Goal: Transaction & Acquisition: Book appointment/travel/reservation

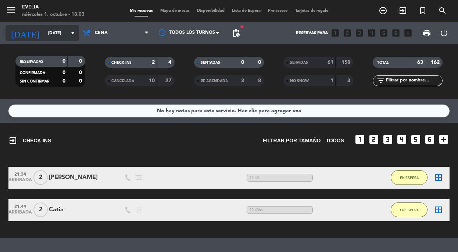
click at [61, 32] on input "[DATE]" at bounding box center [72, 33] width 57 height 12
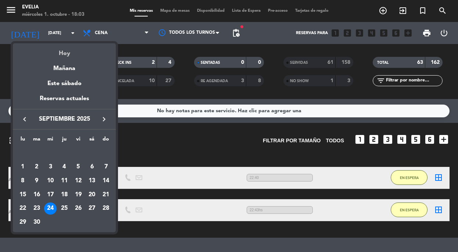
click at [61, 51] on div "Hoy" at bounding box center [64, 50] width 103 height 15
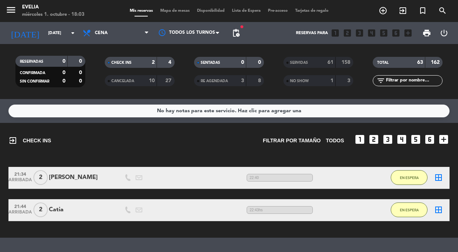
type input "[DATE]"
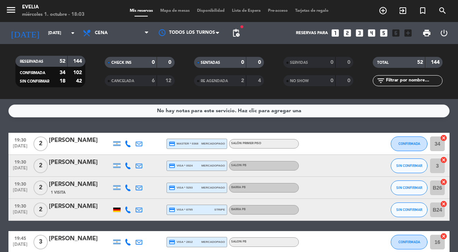
click at [179, 12] on span "Mapa de mesas" at bounding box center [174, 11] width 37 height 4
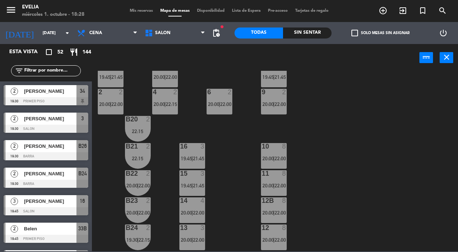
scroll to position [294, 0]
click at [144, 124] on div "B20 2 22:15" at bounding box center [138, 129] width 26 height 26
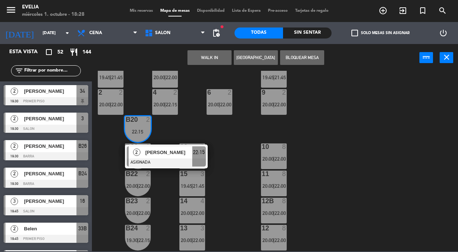
click at [166, 135] on div "34 2 19:30 | 22:00 33B 2 19:45 | 21:45 33 2 19:45 | 21:45 44 lock 1 32B 4 19:45…" at bounding box center [276, 161] width 361 height 181
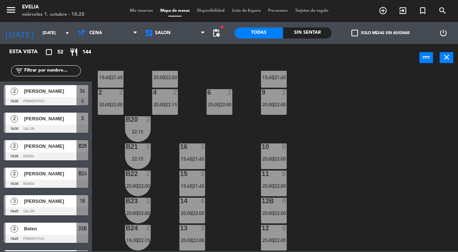
click at [142, 151] on div "B21 2 22:15" at bounding box center [138, 157] width 26 height 26
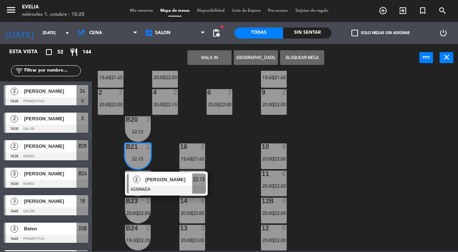
click at [145, 121] on div "2" at bounding box center [150, 119] width 12 height 7
click at [253, 58] on button "[GEOGRAPHIC_DATA]" at bounding box center [256, 57] width 44 height 15
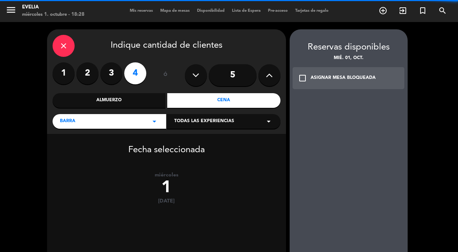
click at [87, 75] on label "2" at bounding box center [87, 73] width 22 height 22
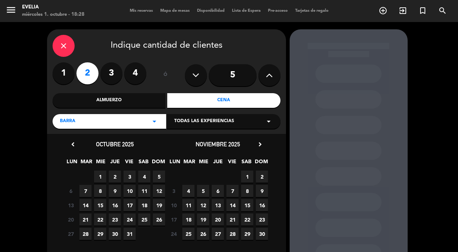
click at [100, 177] on span "1" at bounding box center [100, 177] width 12 height 12
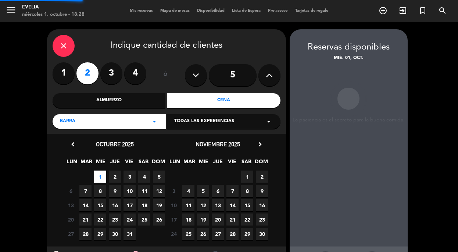
scroll to position [29, 0]
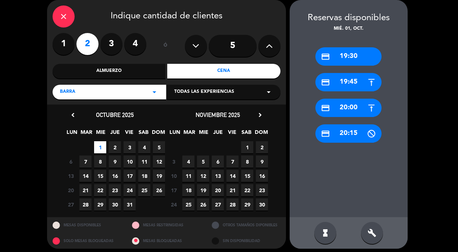
click at [350, 108] on div "credit_card 20:00" at bounding box center [348, 108] width 66 height 18
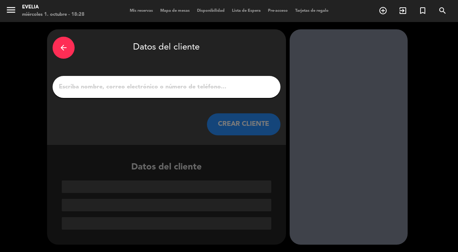
click at [221, 88] on input "1" at bounding box center [166, 87] width 217 height 10
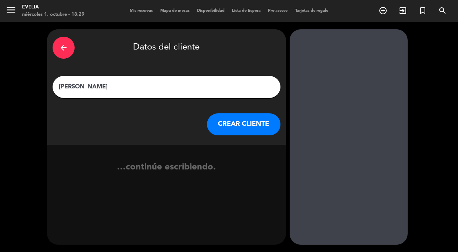
type input "[PERSON_NAME]"
click at [241, 125] on button "CREAR CLIENTE" at bounding box center [243, 124] width 73 height 22
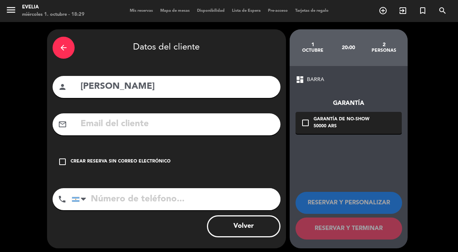
click at [199, 129] on input "text" at bounding box center [177, 124] width 195 height 15
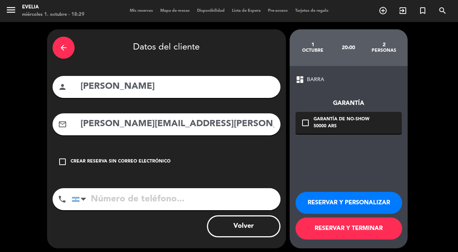
click at [115, 125] on input "[PERSON_NAME][EMAIL_ADDRESS][PERSON_NAME][DOMAIN_NAME]" at bounding box center [177, 124] width 195 height 15
click at [223, 124] on input "[PERSON_NAME][EMAIL_ADDRESS][PERSON_NAME][DOMAIN_NAME]" at bounding box center [177, 124] width 195 height 15
click at [181, 123] on input "[PERSON_NAME][EMAIL_ADDRESS][PERSON_NAME][DOMAIN_NAME]" at bounding box center [177, 124] width 195 height 15
type input "[PERSON_NAME][EMAIL_ADDRESS][PERSON_NAME][DOMAIN_NAME]"
click at [345, 227] on button "RESERVAR Y TERMINAR" at bounding box center [348, 229] width 107 height 22
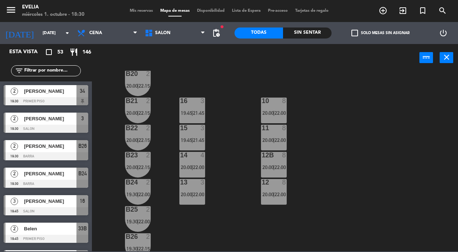
scroll to position [329, 0]
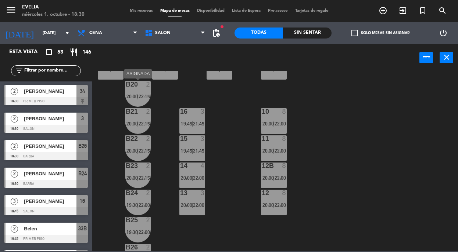
click at [131, 97] on span "20:00" at bounding box center [131, 97] width 11 height 6
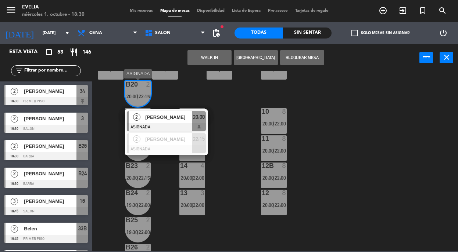
click at [163, 119] on span "[PERSON_NAME]" at bounding box center [168, 117] width 47 height 8
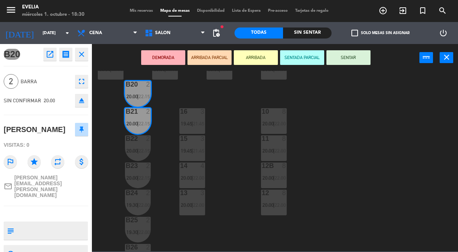
click at [32, 165] on icon "star" at bounding box center [34, 161] width 13 height 13
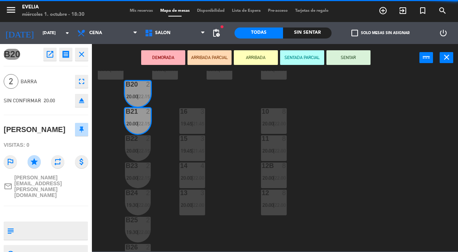
click at [34, 223] on textarea at bounding box center [52, 230] width 70 height 15
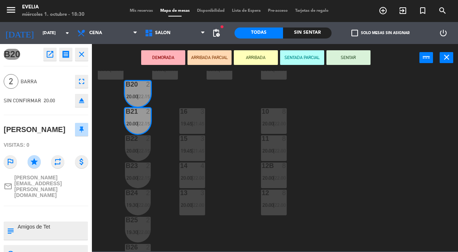
type textarea "Amigos [PERSON_NAME]"
click at [184, 234] on div "34 2 19:30 | 22:00 33B 2 19:45 | 21:45 33 2 19:45 | 21:45 44 lock 1 32B 4 19:45…" at bounding box center [276, 161] width 361 height 181
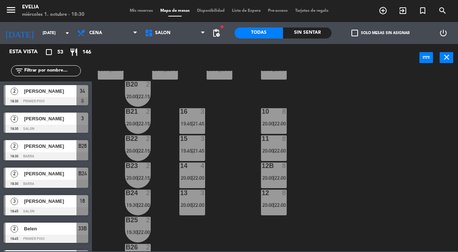
click at [132, 97] on span "20:00" at bounding box center [131, 97] width 11 height 6
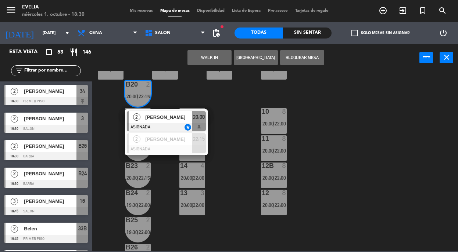
click at [163, 119] on span "[PERSON_NAME]" at bounding box center [168, 117] width 47 height 8
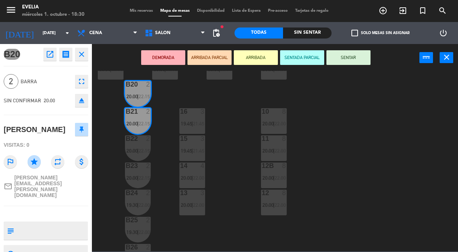
click at [129, 124] on span "20:00" at bounding box center [131, 124] width 11 height 6
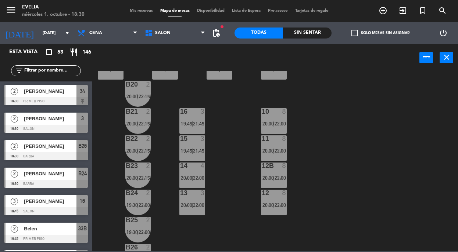
click at [133, 123] on span "20:00" at bounding box center [131, 124] width 11 height 6
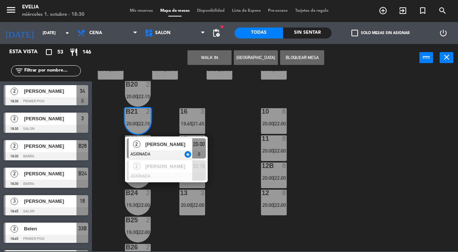
click at [156, 147] on span "[PERSON_NAME]" at bounding box center [168, 145] width 47 height 8
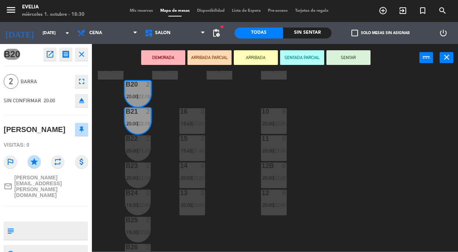
click at [36, 223] on textarea at bounding box center [52, 230] width 70 height 15
click at [73, 223] on textarea at bounding box center [52, 230] width 70 height 15
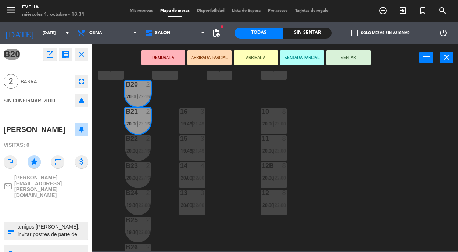
type textarea "amigos [PERSON_NAME]. invitar postres de parte de ella y cargarlos a ella. grac…"
click at [51, 250] on textarea at bounding box center [52, 254] width 70 height 9
click at [190, 95] on div "34 2 19:30 | 22:00 33B 2 19:45 | 21:45 33 2 19:45 | 21:45 44 lock 1 32B 4 19:45…" at bounding box center [276, 161] width 361 height 181
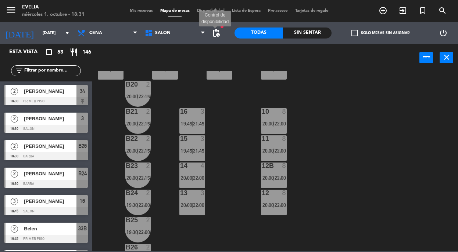
click at [215, 35] on span "pending_actions" at bounding box center [216, 33] width 9 height 9
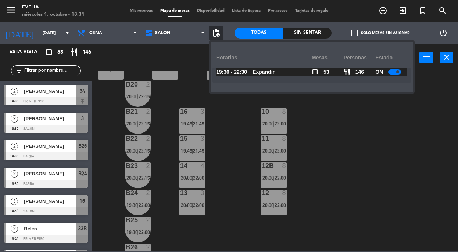
click at [358, 149] on div "34 2 19:30 | 22:00 33B 2 19:45 | 21:45 33 2 19:45 | 21:45 44 lock 1 32B 4 19:45…" at bounding box center [276, 161] width 361 height 181
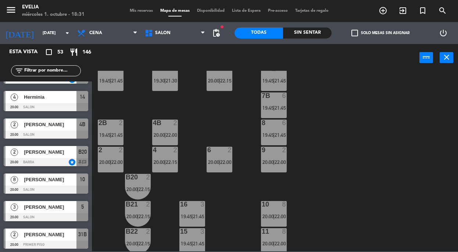
scroll to position [548, 0]
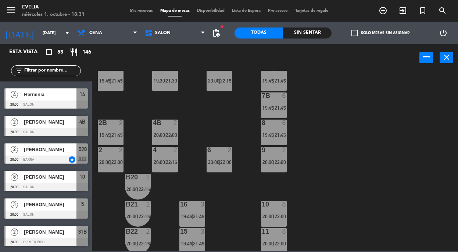
click at [61, 153] on span "[PERSON_NAME]" at bounding box center [50, 150] width 53 height 8
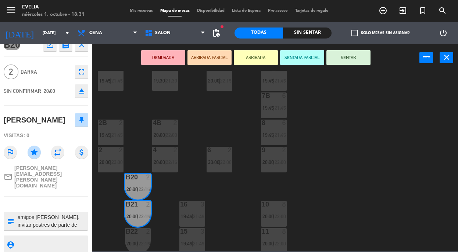
scroll to position [17, 0]
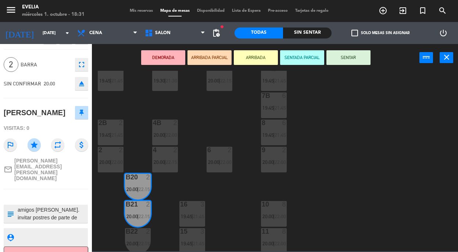
click at [359, 141] on div "34 2 19:30 | 22:00 33B 2 19:45 | 21:45 33 2 19:45 | 21:45 44 lock 1 32B 4 19:45…" at bounding box center [276, 161] width 361 height 181
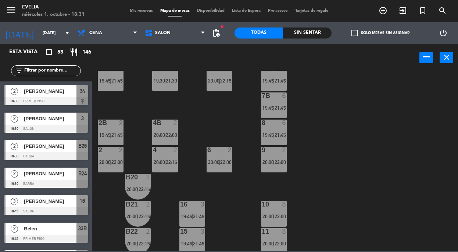
scroll to position [0, 0]
